Goal: Task Accomplishment & Management: Manage account settings

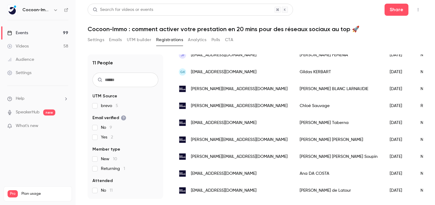
click at [26, 44] on div "Videos" at bounding box center [17, 46] width 21 height 6
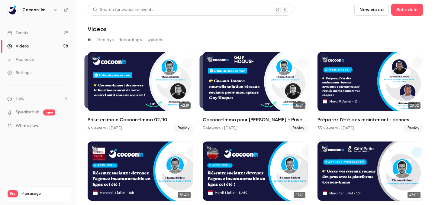
click at [28, 32] on link "Events 99" at bounding box center [38, 32] width 76 height 13
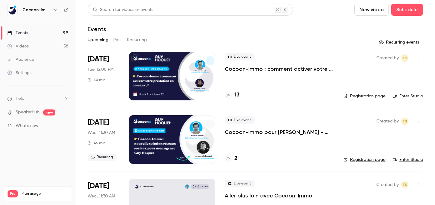
click at [402, 97] on link "Enter Studio" at bounding box center [408, 96] width 30 height 6
click at [235, 94] on h4 "13" at bounding box center [236, 95] width 5 height 8
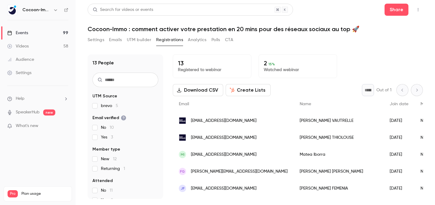
click at [95, 39] on button "Settings" at bounding box center [96, 40] width 17 height 10
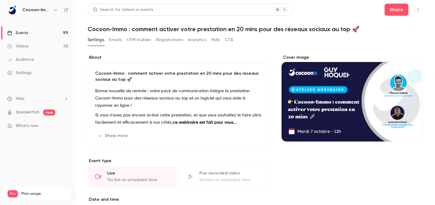
click at [60, 31] on link "Events 99" at bounding box center [38, 32] width 76 height 13
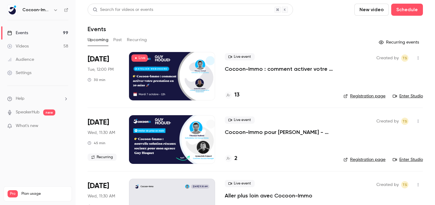
click at [418, 60] on icon "button" at bounding box center [418, 58] width 5 height 4
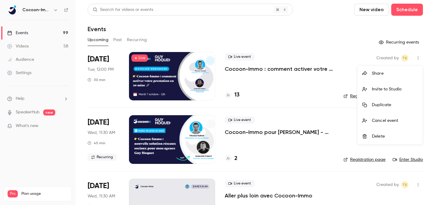
click at [395, 73] on div "Share" at bounding box center [395, 73] width 46 height 6
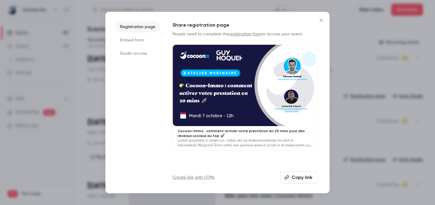
click at [291, 177] on button "Copy link" at bounding box center [298, 177] width 37 height 12
click at [317, 18] on button "Close" at bounding box center [321, 20] width 12 height 12
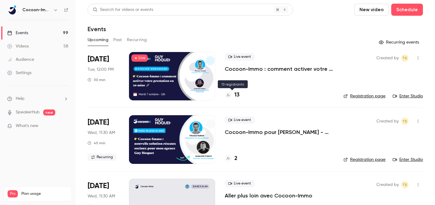
click at [237, 95] on h4 "13" at bounding box center [236, 95] width 5 height 8
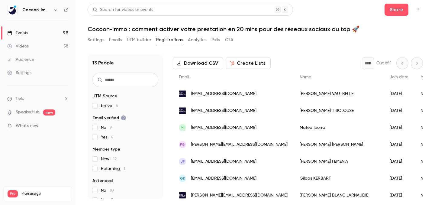
scroll to position [133, 0]
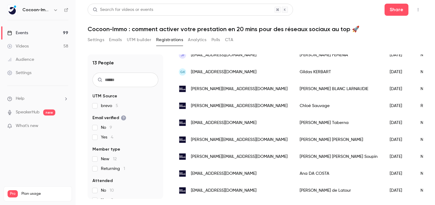
click at [56, 32] on link "Events 99" at bounding box center [38, 32] width 76 height 13
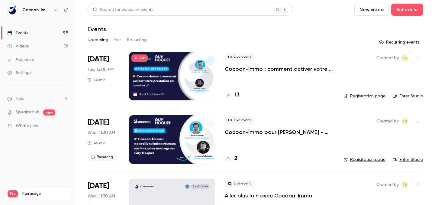
click at [257, 71] on p "Cocoon-Immo : comment activer votre prestation en 20 mins pour des réseaux soci…" at bounding box center [279, 68] width 109 height 7
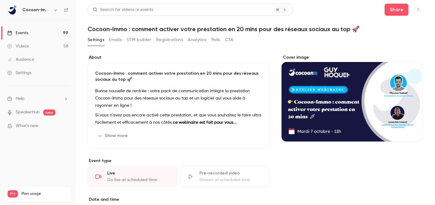
click at [115, 41] on button "Emails" at bounding box center [115, 40] width 13 height 10
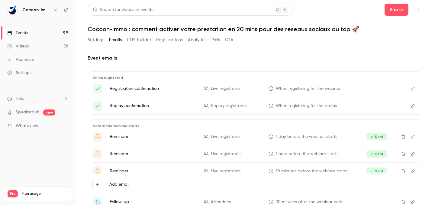
click at [163, 41] on button "Registrations" at bounding box center [169, 40] width 27 height 10
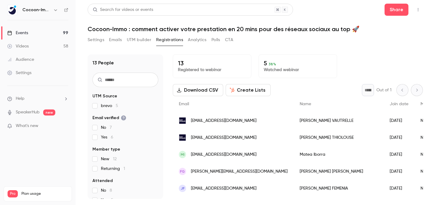
click at [270, 67] on p "Watched webinar" at bounding box center [298, 70] width 68 height 6
click at [269, 64] on span "38 %" at bounding box center [273, 64] width 8 height 4
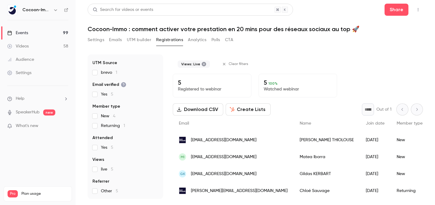
scroll to position [17, 0]
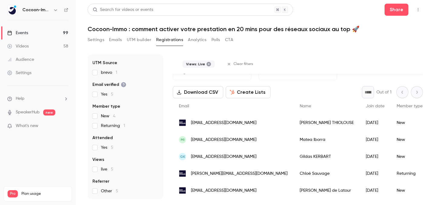
click at [92, 41] on button "Settings" at bounding box center [96, 40] width 17 height 10
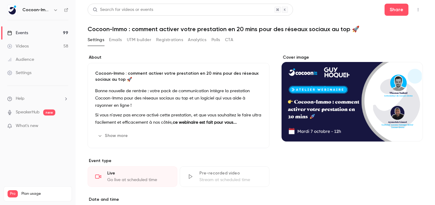
click at [167, 42] on button "Registrations" at bounding box center [169, 40] width 27 height 10
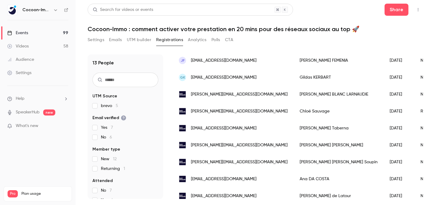
scroll to position [133, 0]
